Goal: Task Accomplishment & Management: Use online tool/utility

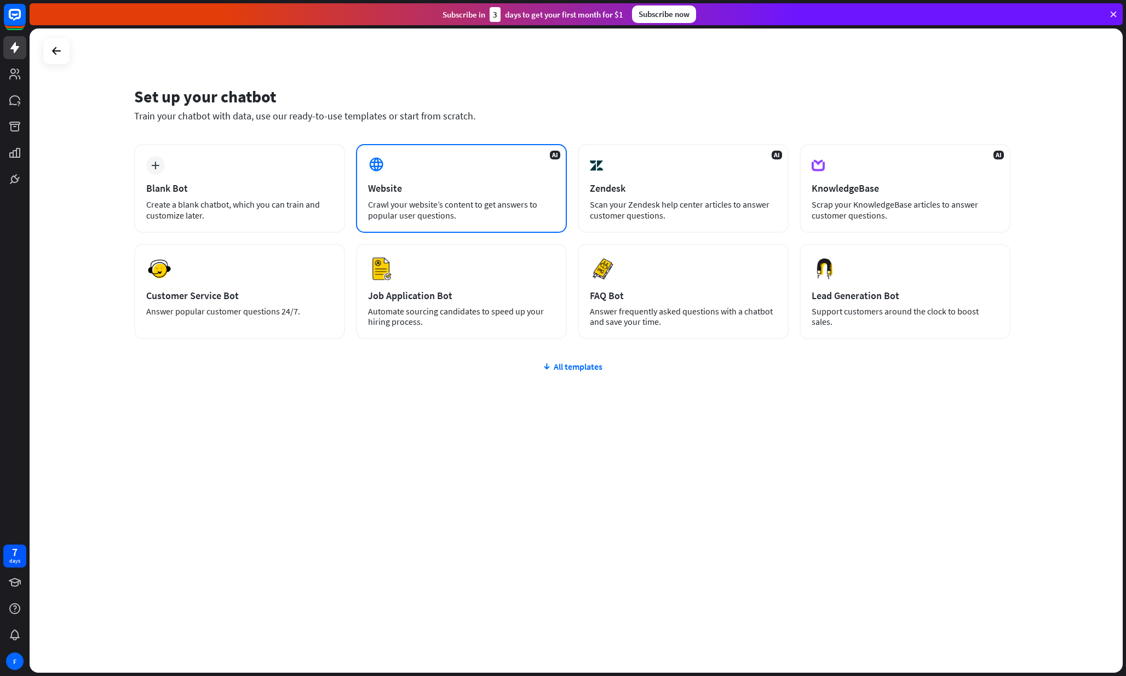
click at [450, 203] on div "Crawl your website’s content to get answers to popular user questions." at bounding box center [461, 210] width 187 height 22
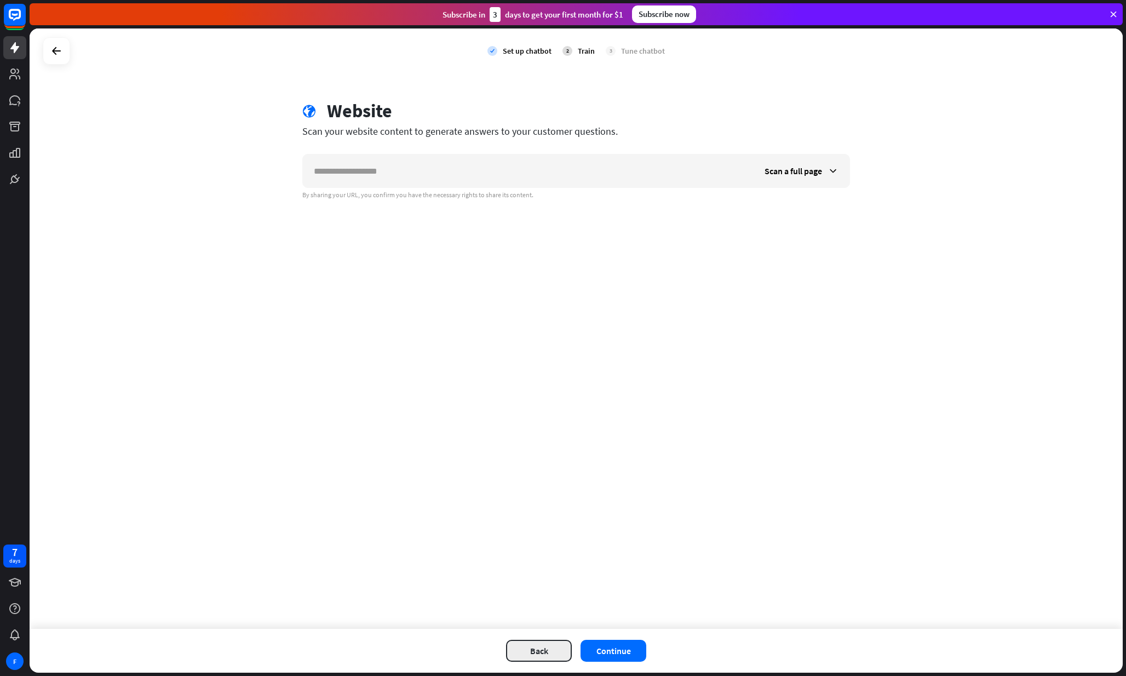
click at [534, 647] on button "Back" at bounding box center [539, 651] width 66 height 22
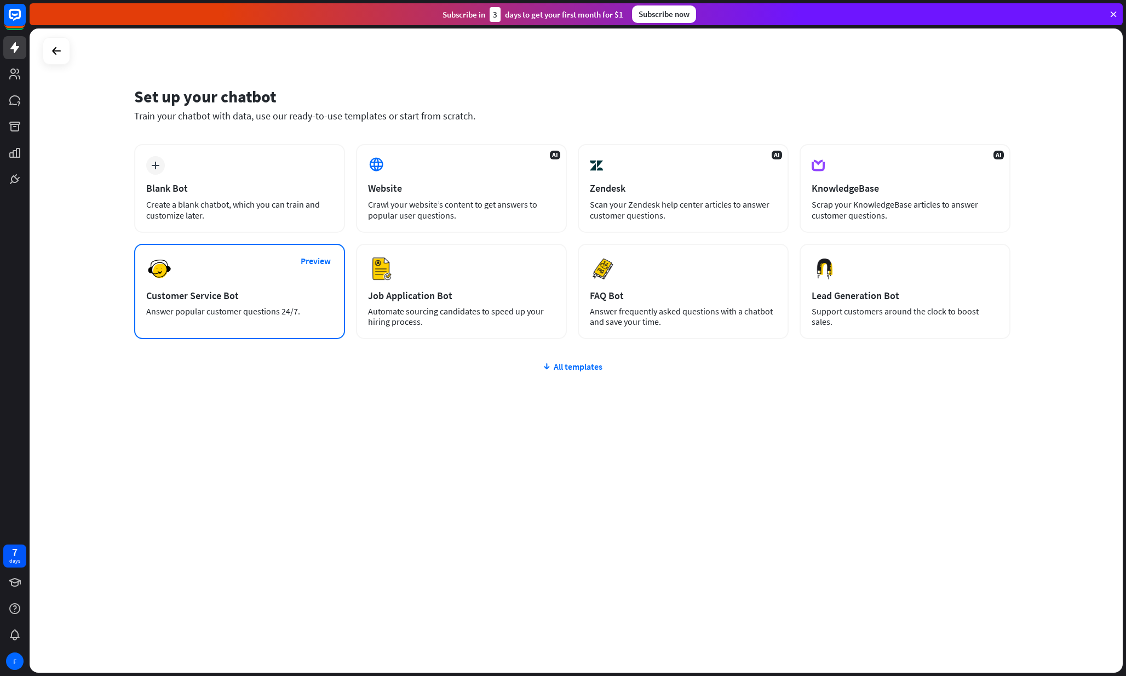
click at [308, 310] on div "Answer popular customer questions 24/7." at bounding box center [239, 311] width 187 height 10
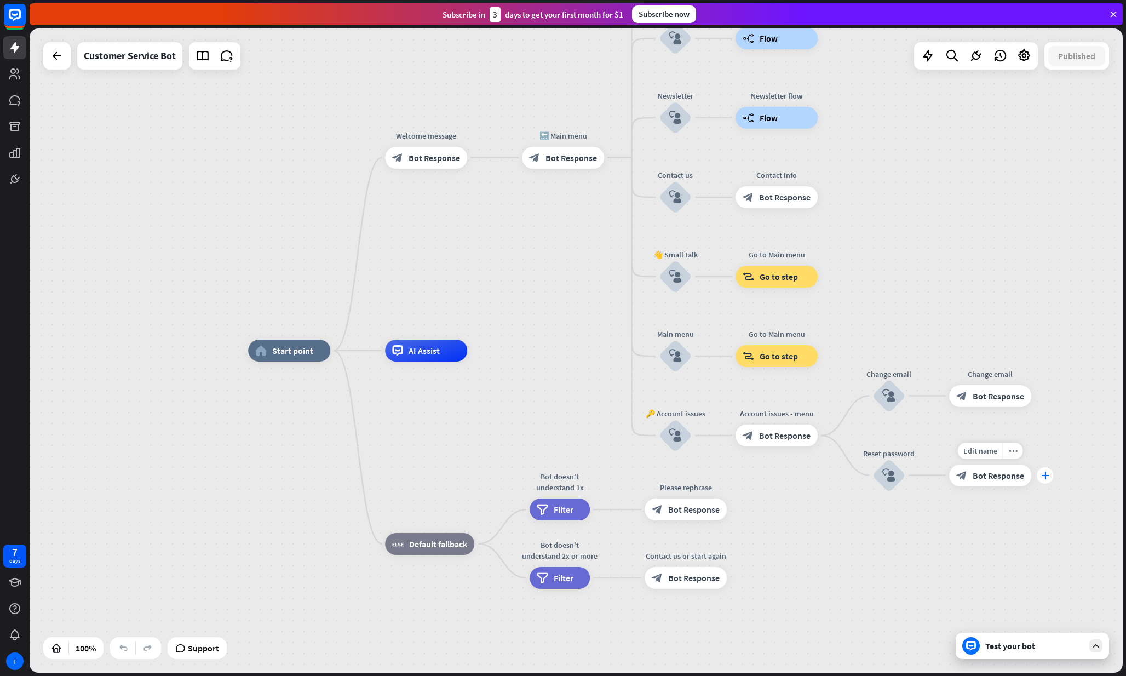
click at [1044, 476] on icon "plus" at bounding box center [1045, 476] width 8 height 8
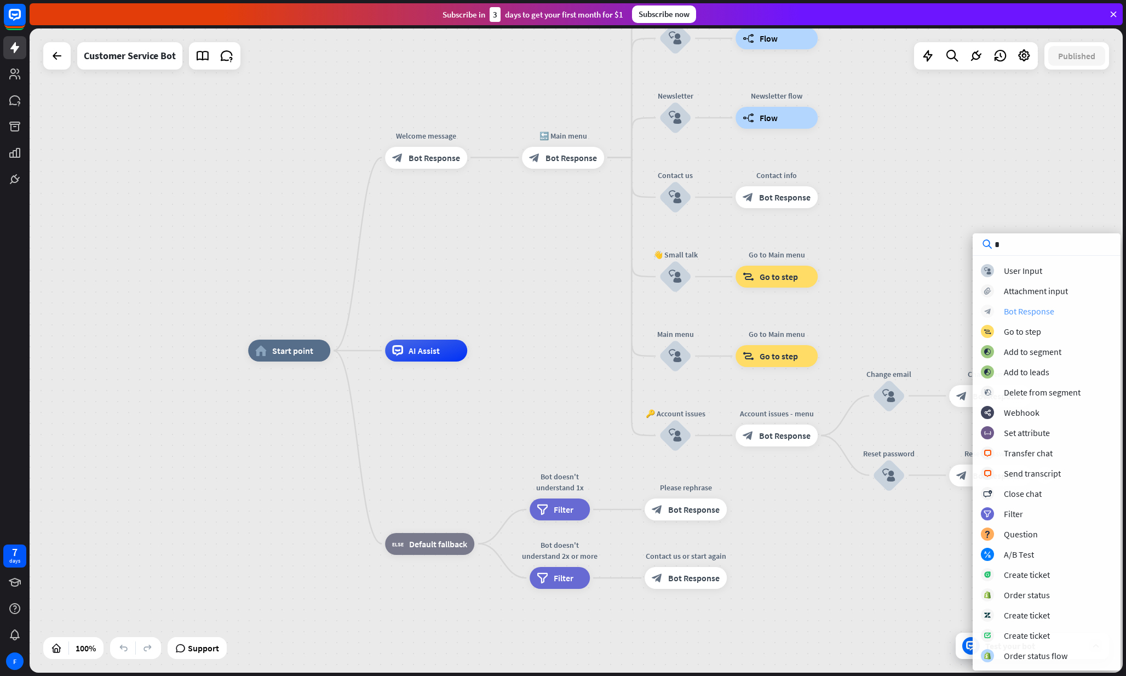
type input "*"
click at [1005, 313] on div "Bot Response" at bounding box center [1029, 311] width 50 height 11
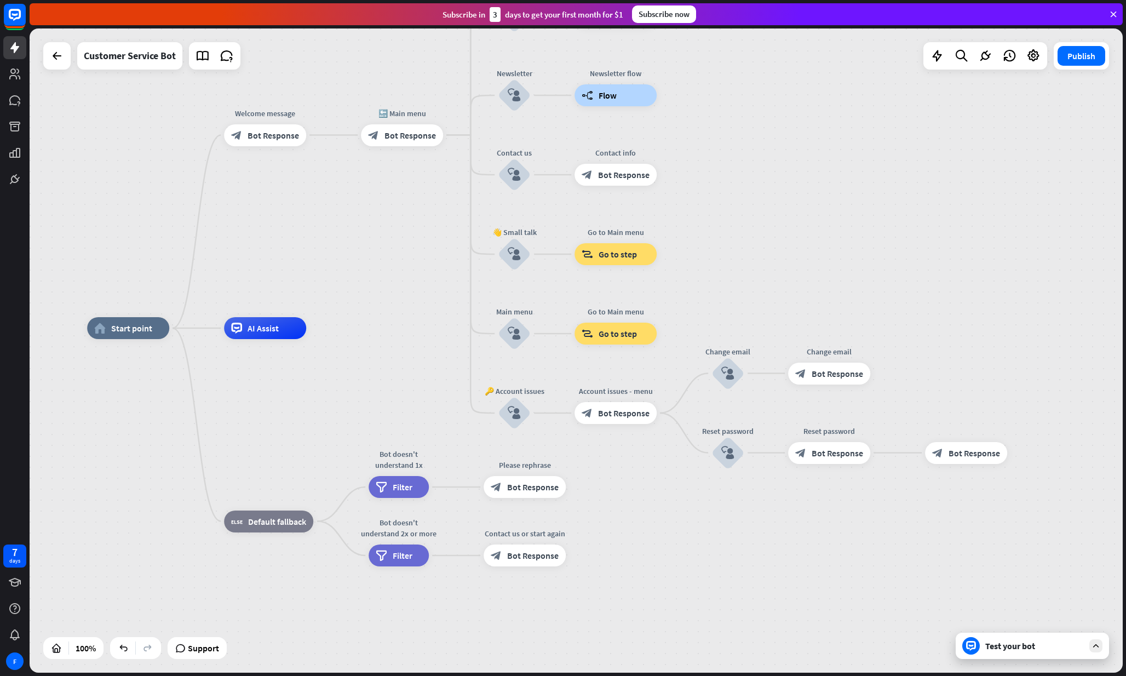
drag, startPoint x: 919, startPoint y: 288, endPoint x: 749, endPoint y: 262, distance: 172.3
click at [749, 262] on div "home_2 Start point Welcome message block_bot_response Bot Response 🔙 Main menu …" at bounding box center [576, 350] width 1093 height 644
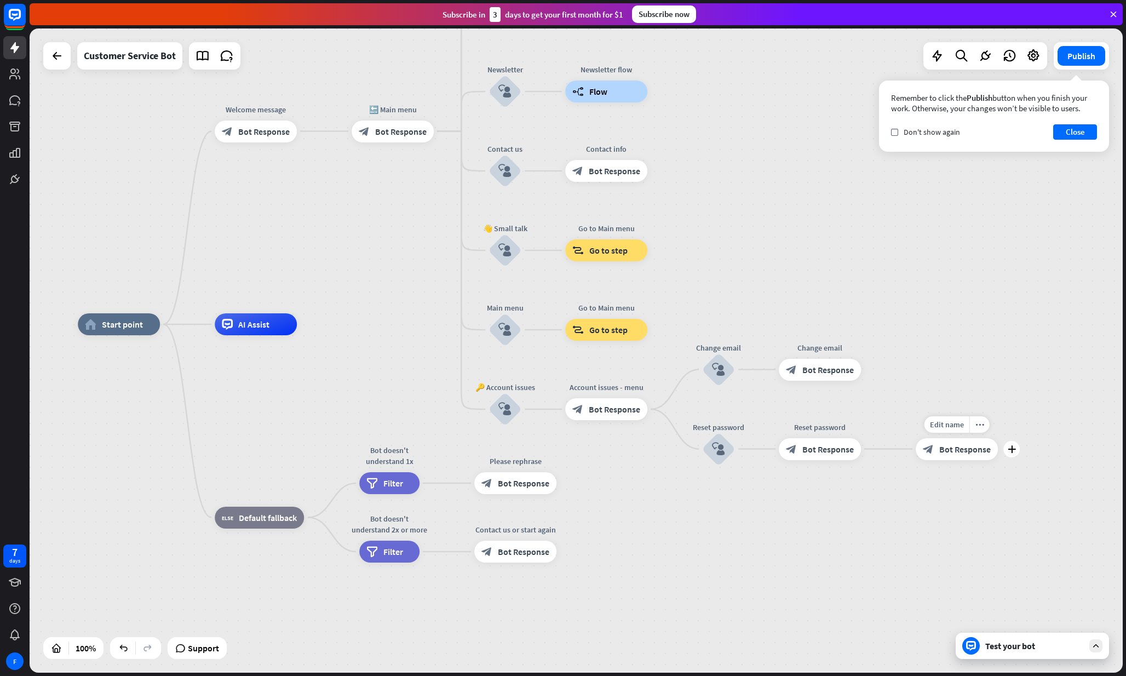
click at [942, 449] on span "Bot Response" at bounding box center [964, 449] width 51 height 11
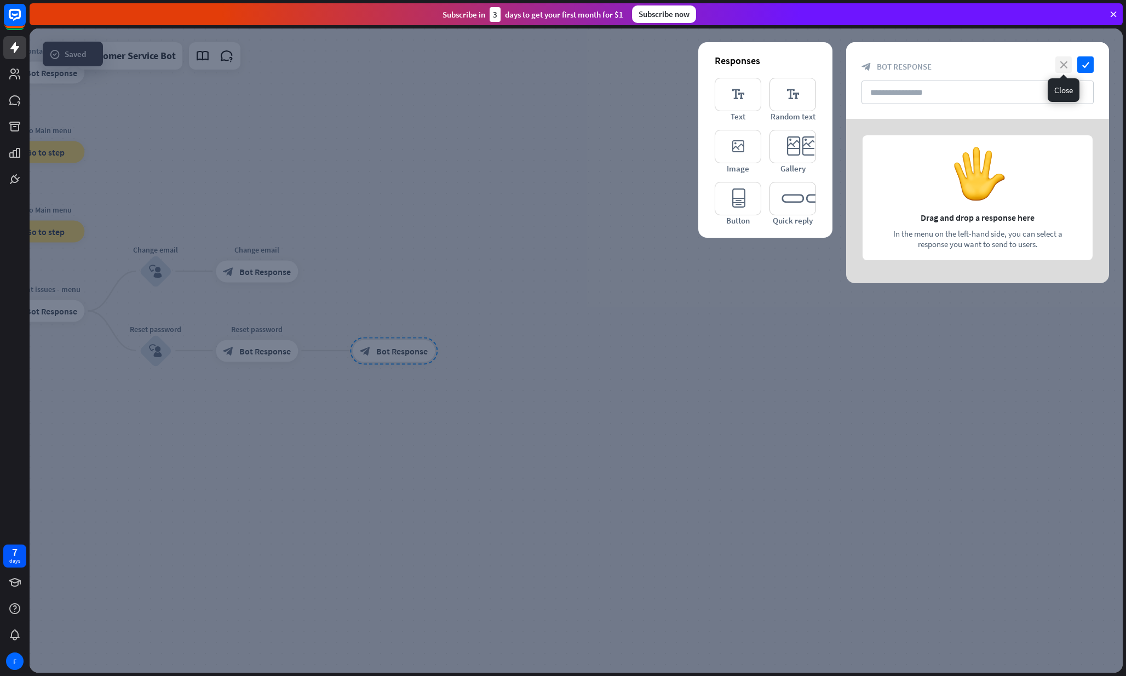
click at [1070, 65] on icon "close" at bounding box center [1063, 64] width 16 height 16
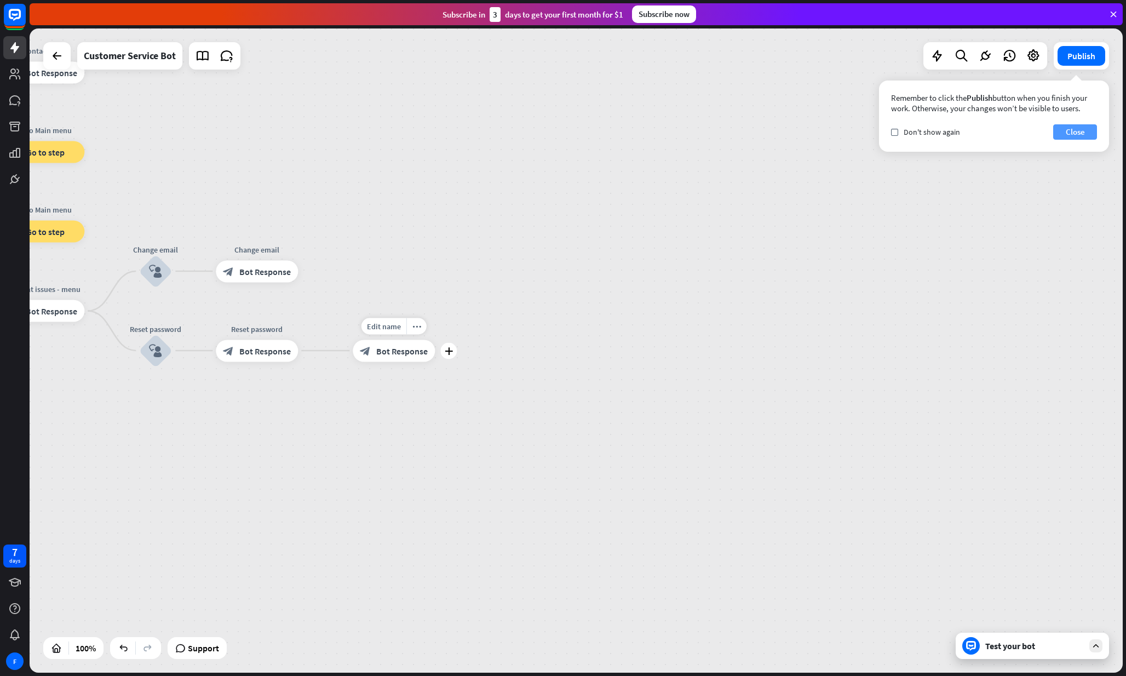
click at [1070, 133] on button "Close" at bounding box center [1075, 131] width 44 height 15
click at [400, 355] on span "Bot Response" at bounding box center [401, 350] width 51 height 11
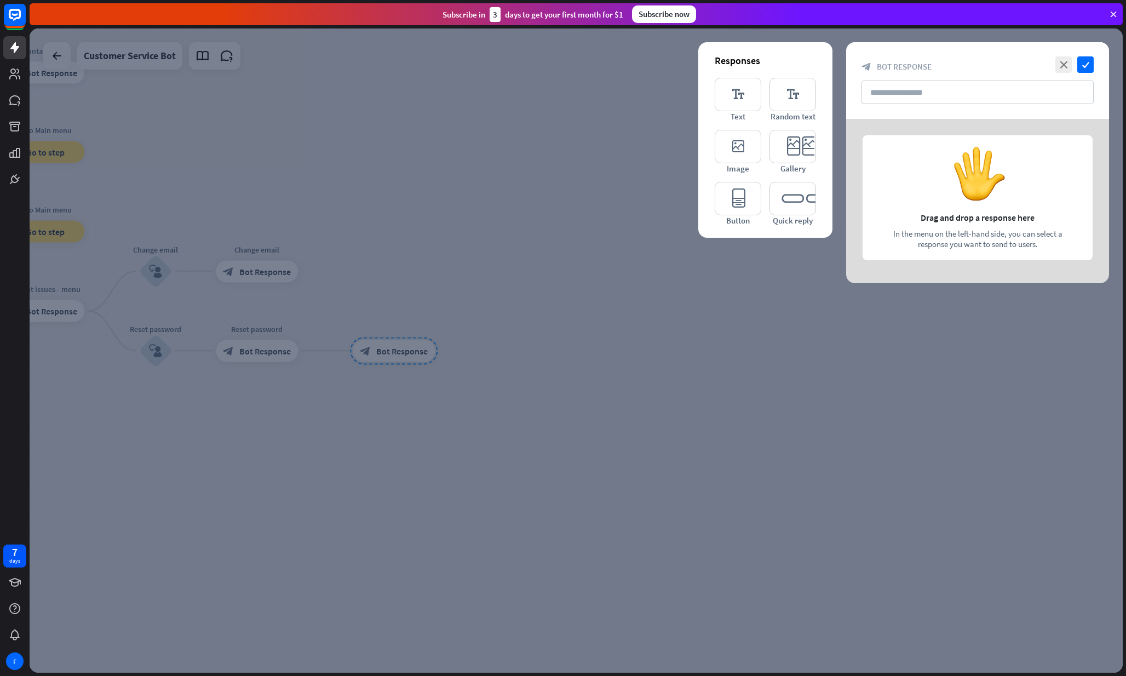
drag, startPoint x: 566, startPoint y: 327, endPoint x: 703, endPoint y: 332, distance: 136.5
click at [703, 332] on div at bounding box center [576, 350] width 1093 height 644
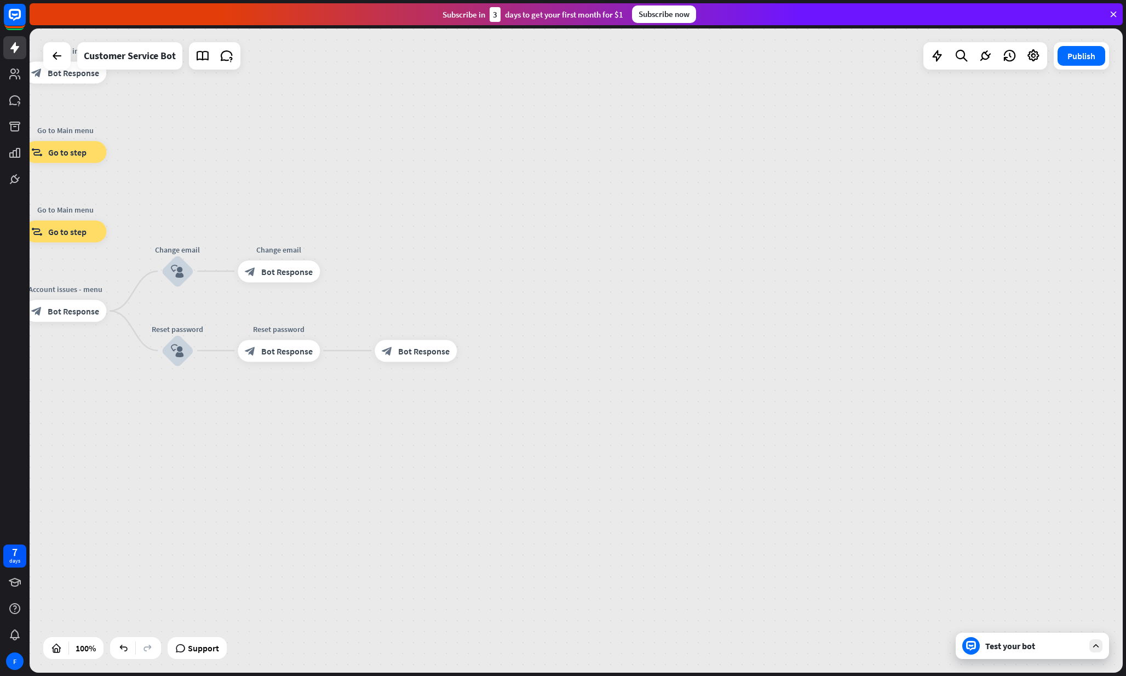
drag, startPoint x: 688, startPoint y: 326, endPoint x: 882, endPoint y: 336, distance: 193.6
click at [881, 336] on div "home_2 Start point Welcome message block_bot_response Bot Response 🔙 Main menu …" at bounding box center [576, 350] width 1093 height 644
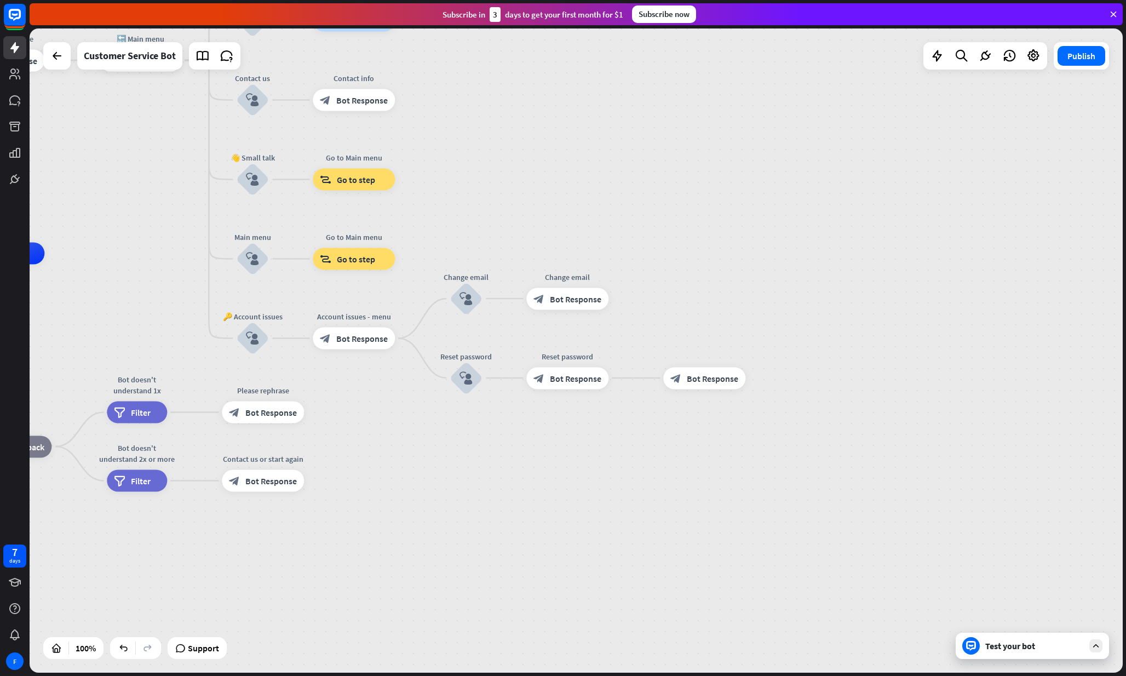
drag, startPoint x: 617, startPoint y: 297, endPoint x: 734, endPoint y: 314, distance: 119.0
click at [734, 314] on div "home_2 Start point Welcome message block_bot_response Bot Response 🔙 Main menu …" at bounding box center [371, 576] width 1093 height 644
click at [762, 383] on div "plus" at bounding box center [759, 378] width 16 height 16
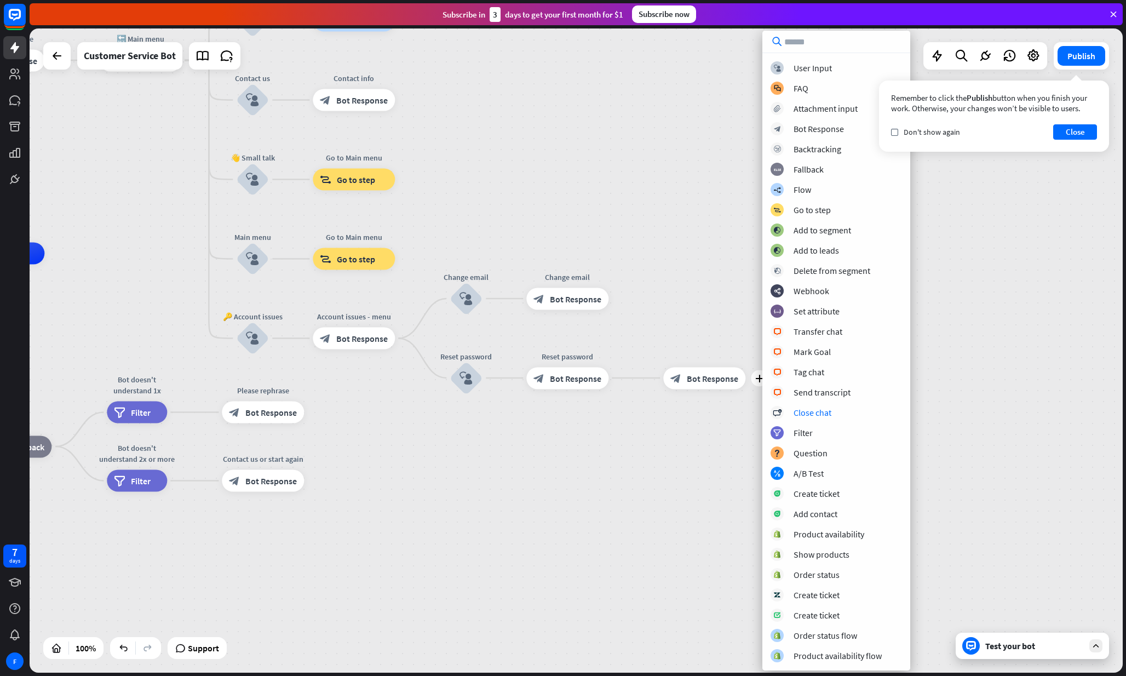
click at [709, 247] on div "home_2 Start point Welcome message block_bot_response Bot Response 🔙 Main menu …" at bounding box center [576, 350] width 1093 height 644
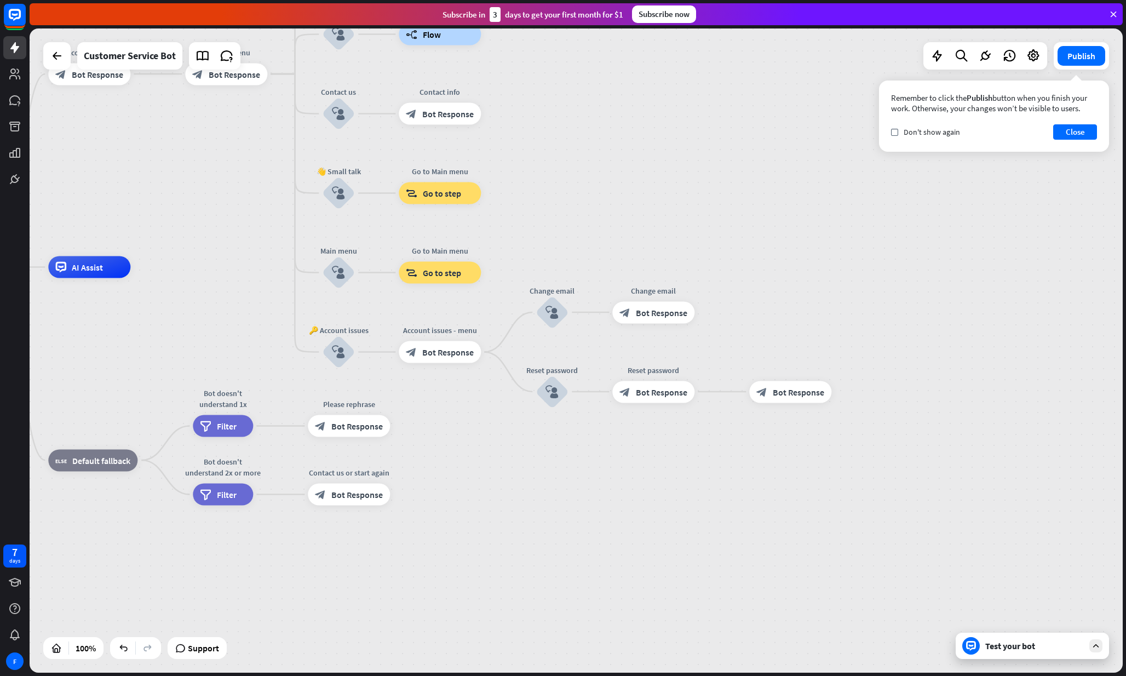
drag, startPoint x: 602, startPoint y: 246, endPoint x: 777, endPoint y: 274, distance: 177.5
click at [777, 274] on div "home_2 Start point Welcome message block_bot_response Bot Response 🔙 Main menu …" at bounding box center [576, 350] width 1093 height 644
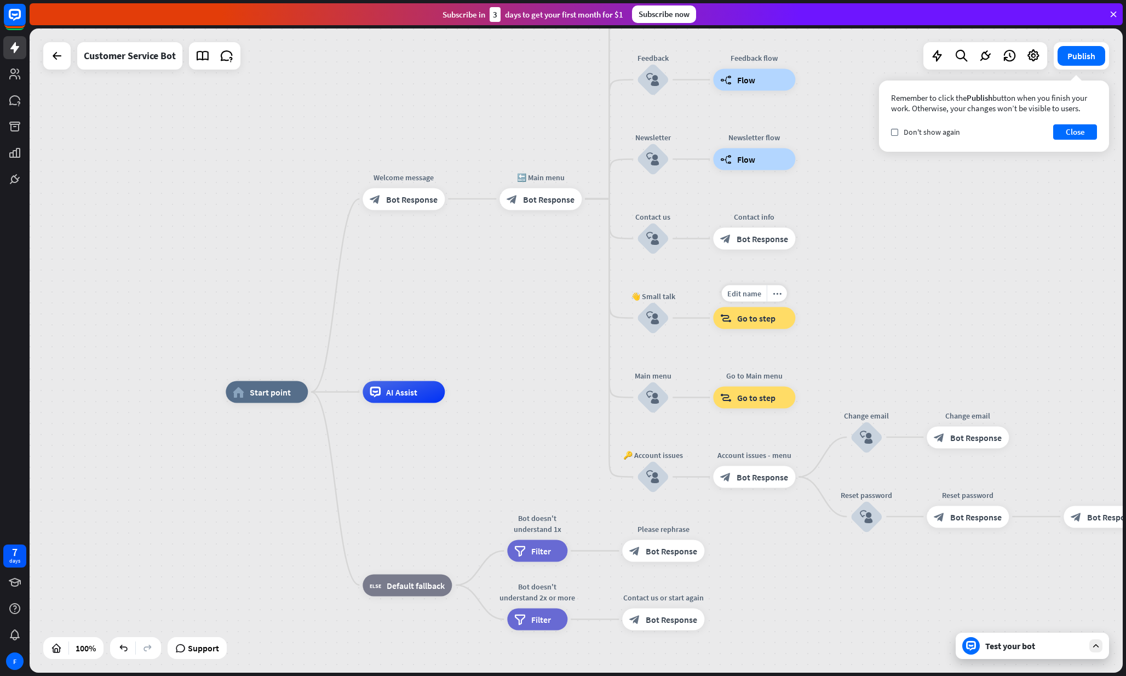
drag, startPoint x: 474, startPoint y: 206, endPoint x: 698, endPoint y: 317, distance: 250.3
click at [713, 317] on div "Edit name more_horiz Go to Main menu block_goto Go to step" at bounding box center [754, 318] width 82 height 22
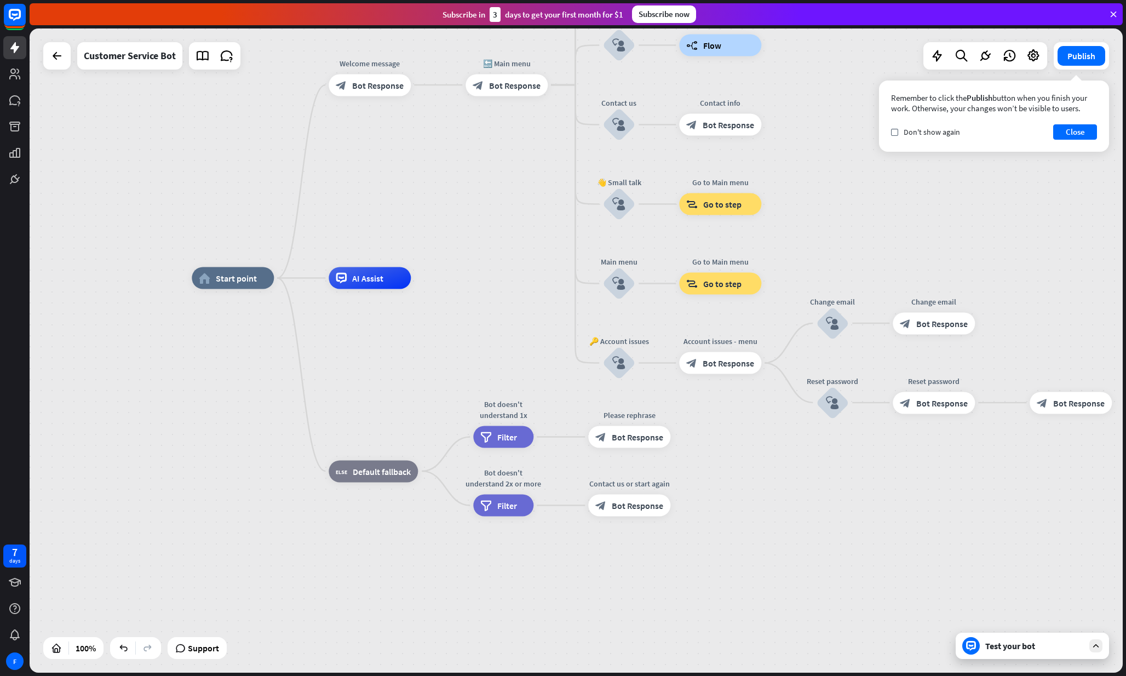
drag, startPoint x: 584, startPoint y: 271, endPoint x: 551, endPoint y: 153, distance: 121.7
click at [551, 153] on div "home_2 Start point Welcome message block_bot_response Bot Response 🔙 Main menu …" at bounding box center [576, 350] width 1093 height 644
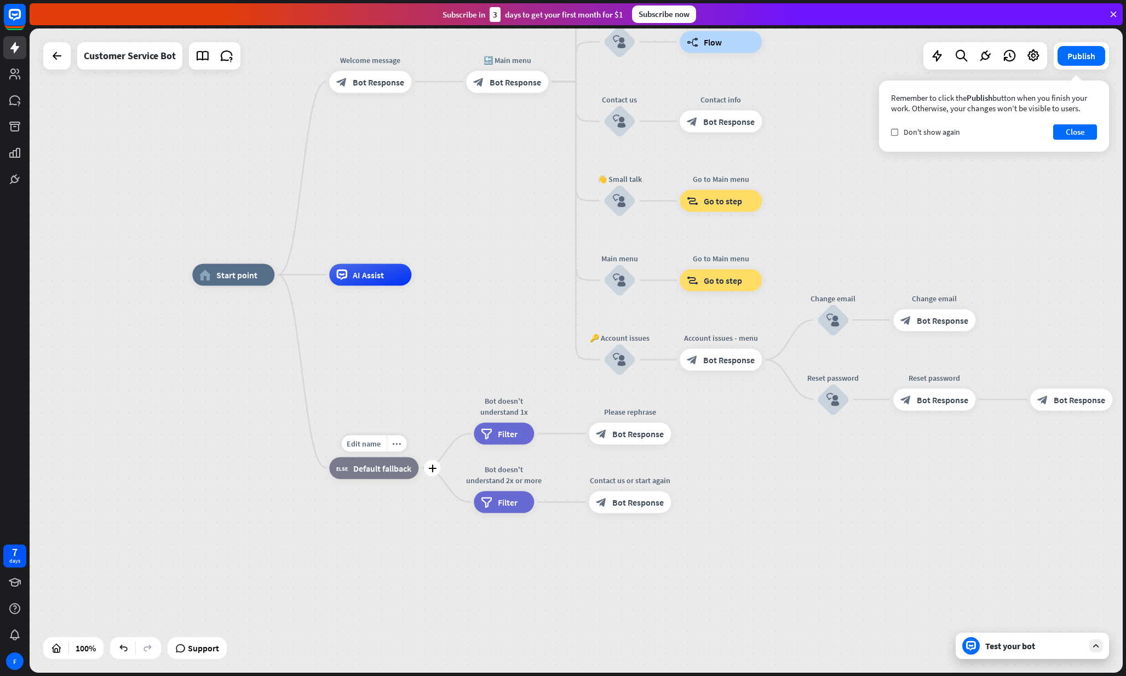
click at [436, 468] on icon "plus" at bounding box center [432, 468] width 8 height 8
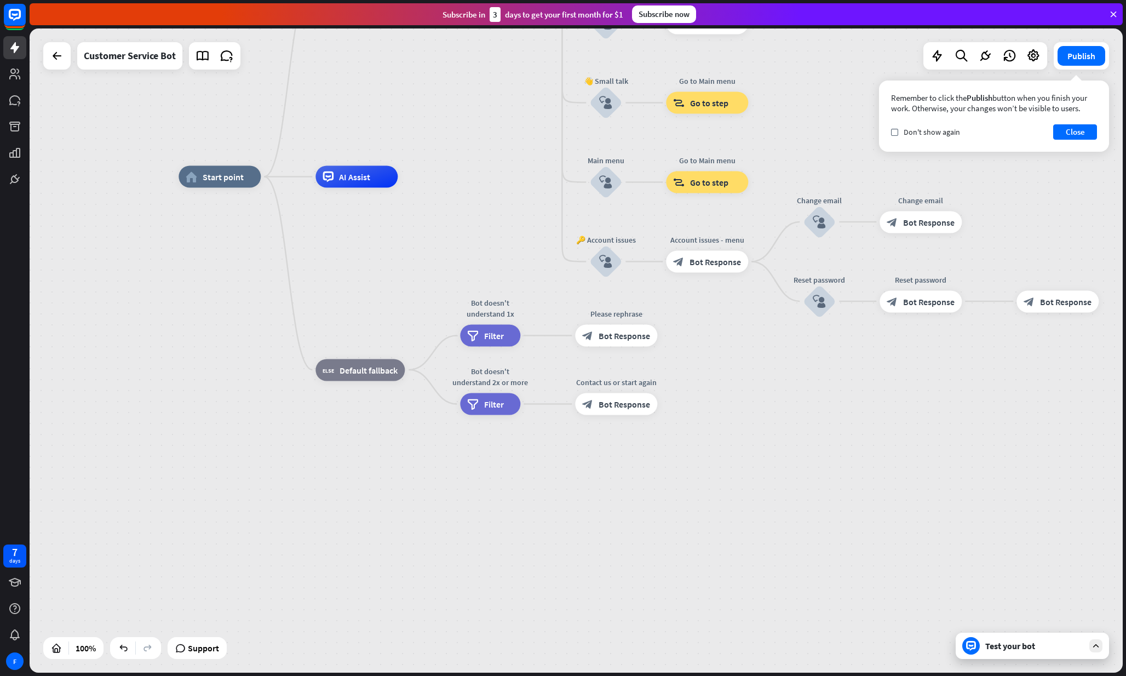
drag, startPoint x: 383, startPoint y: 553, endPoint x: 369, endPoint y: 455, distance: 99.1
click at [369, 454] on div "home_2 Start point Welcome message block_bot_response Bot Response 🔙 Main menu …" at bounding box center [725, 499] width 1093 height 644
click at [415, 365] on div "plus" at bounding box center [418, 369] width 16 height 16
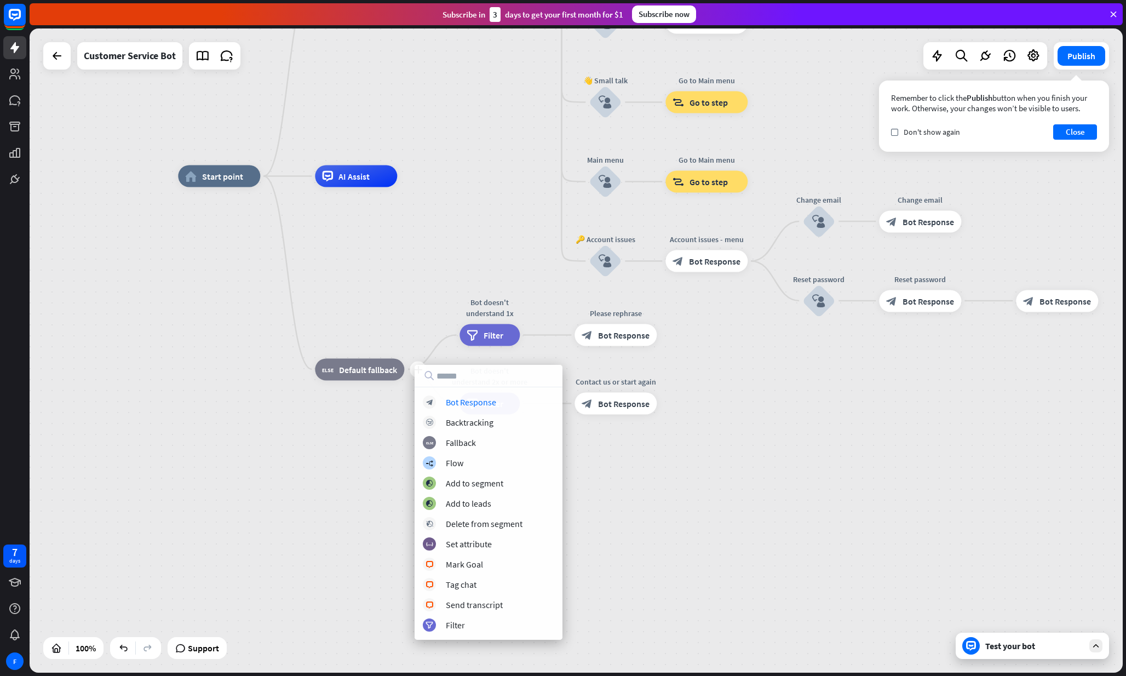
click at [393, 479] on div "home_2 Start point Welcome message block_bot_response Bot Response 🔙 Main menu …" at bounding box center [724, 498] width 1093 height 644
